Goal: Navigation & Orientation: Go to known website

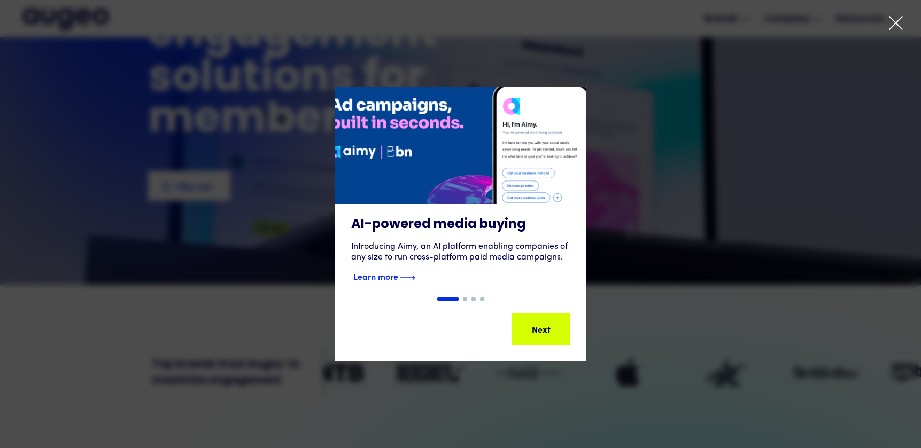
scroll to position [132, 0]
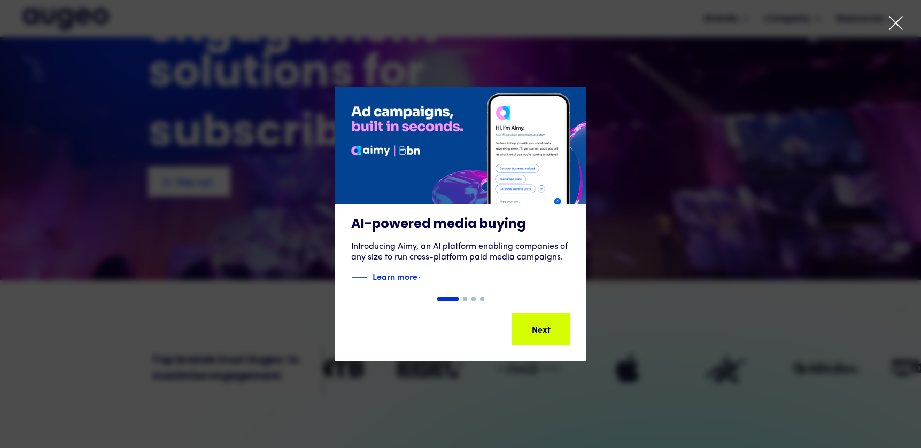
click at [892, 25] on icon at bounding box center [896, 23] width 16 height 16
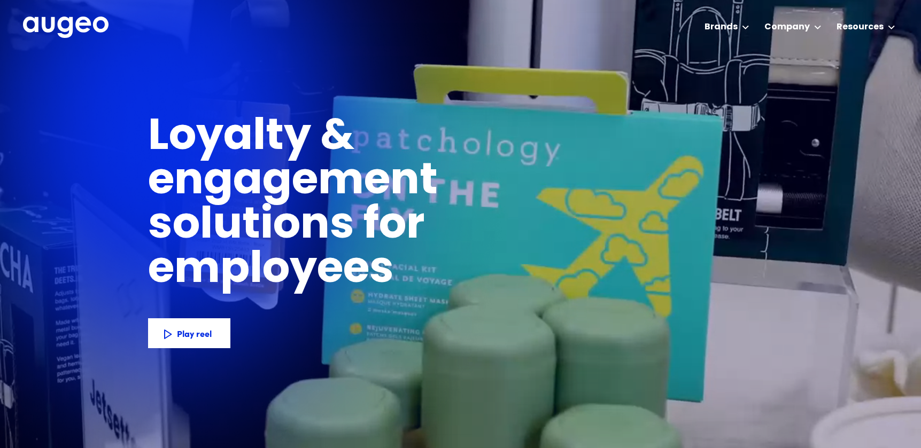
scroll to position [0, 0]
